Goal: Information Seeking & Learning: Check status

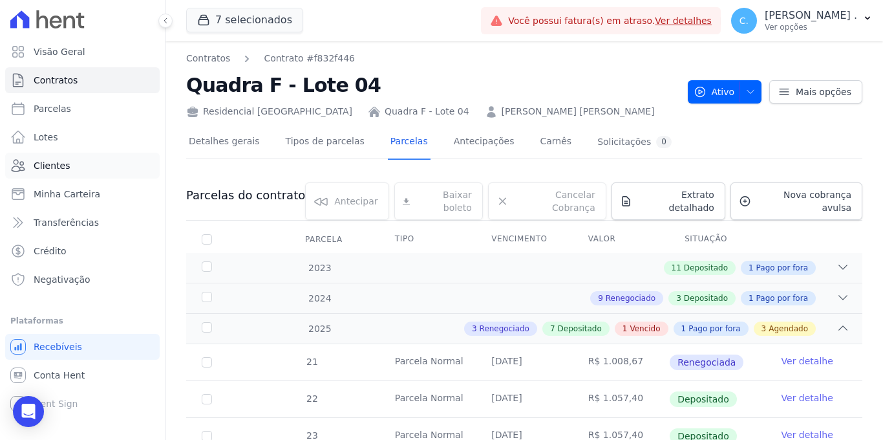
click at [98, 167] on link "Clientes" at bounding box center [82, 166] width 155 height 26
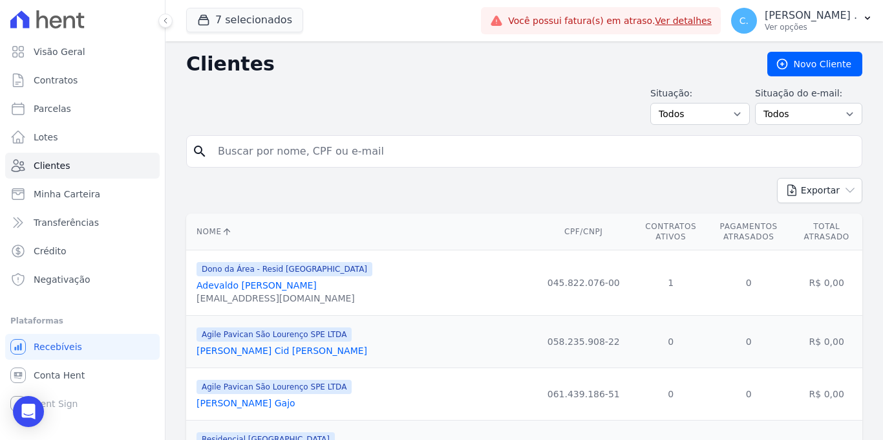
click at [221, 171] on form "search" at bounding box center [524, 156] width 676 height 43
click at [237, 160] on input "search" at bounding box center [533, 151] width 647 height 26
type input "thalles"
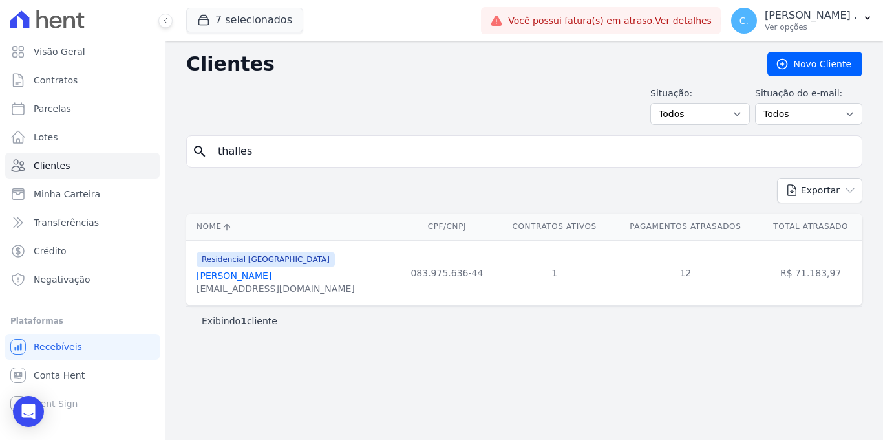
click at [256, 277] on link "[PERSON_NAME]" at bounding box center [234, 275] width 75 height 10
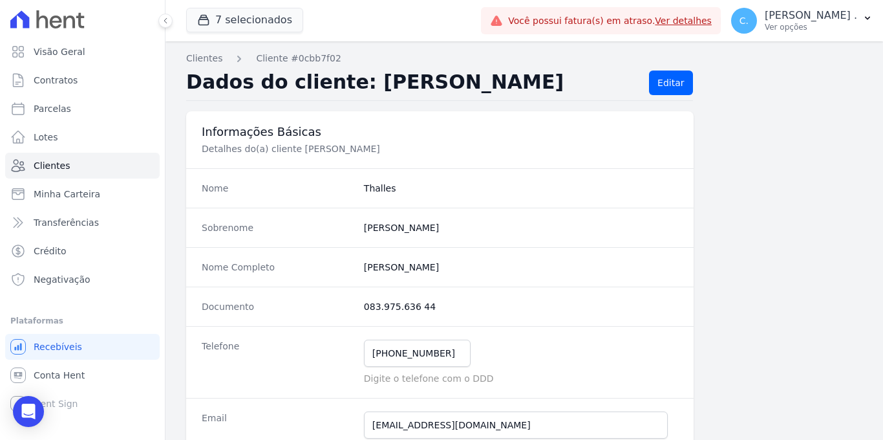
scroll to position [781, 0]
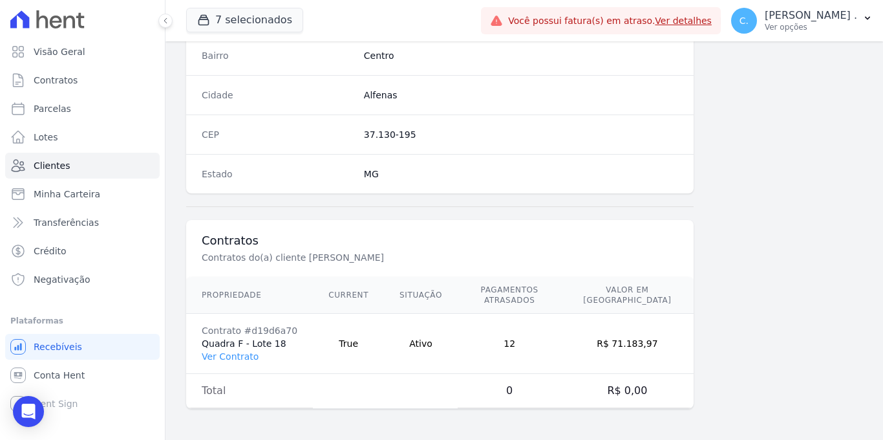
click at [249, 343] on td "Contrato #d19d6a70 Quadra F - Lote 18 Ver Contrato" at bounding box center [249, 344] width 127 height 60
click at [242, 352] on link "Ver Contrato" at bounding box center [230, 356] width 57 height 10
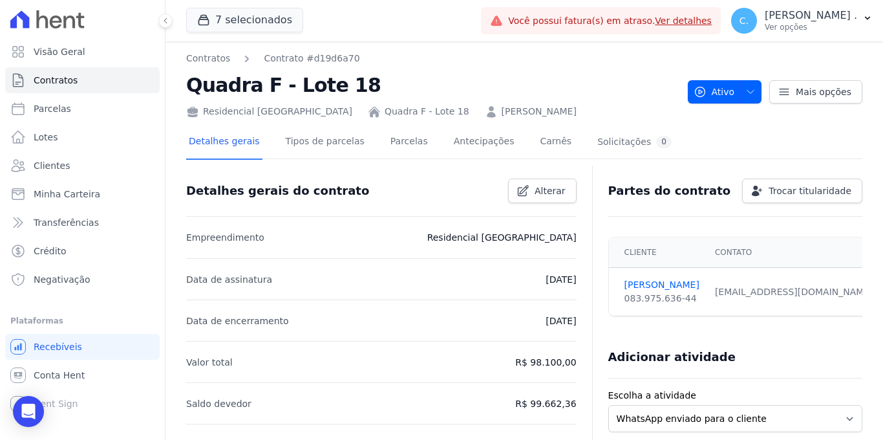
drag, startPoint x: 422, startPoint y: 147, endPoint x: 421, endPoint y: 154, distance: 6.6
click at [422, 147] on div "Detalhes gerais Tipos de parcelas [GEOGRAPHIC_DATA] Antecipações [PERSON_NAME] …" at bounding box center [430, 142] width 488 height 34
click at [414, 150] on link "Parcelas" at bounding box center [409, 142] width 43 height 34
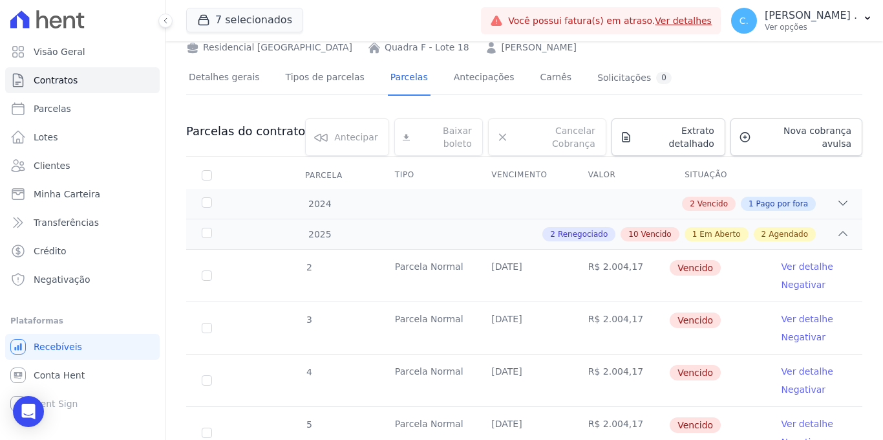
scroll to position [74, 0]
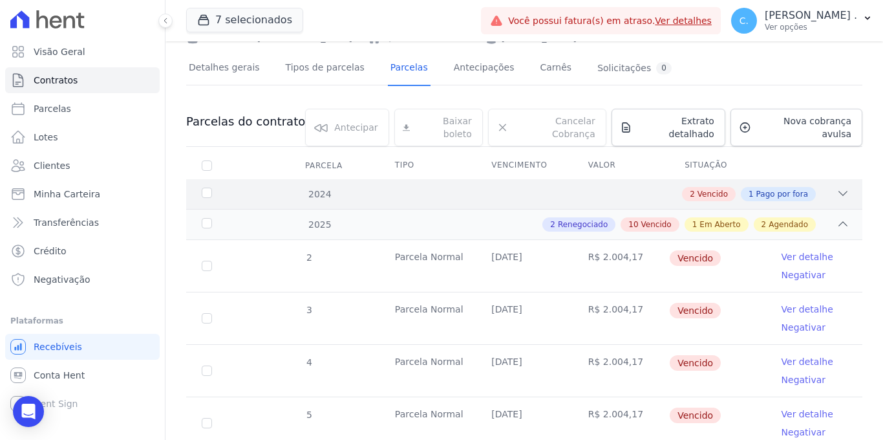
click at [824, 187] on div "2 Vencido 1 Pago por fora" at bounding box center [557, 194] width 585 height 14
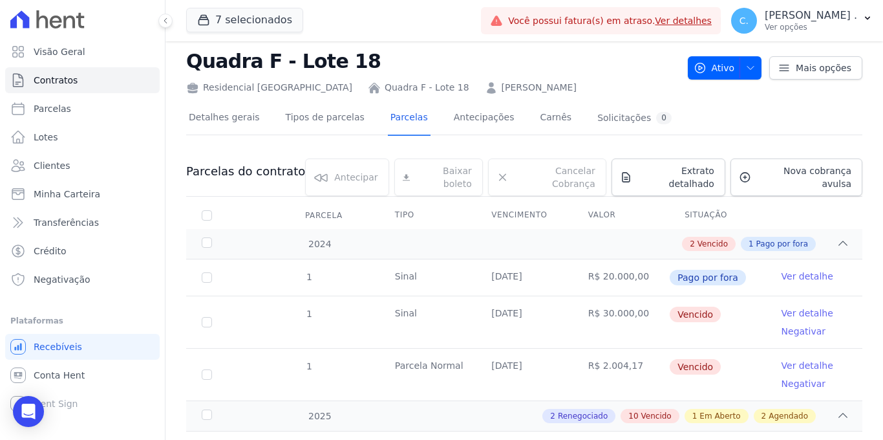
scroll to position [0, 0]
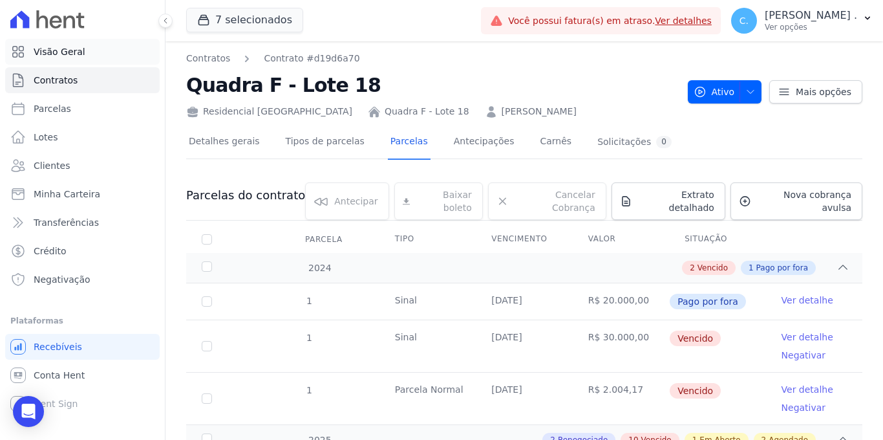
click at [89, 54] on link "Visão Geral" at bounding box center [82, 52] width 155 height 26
